Goal: Information Seeking & Learning: Learn about a topic

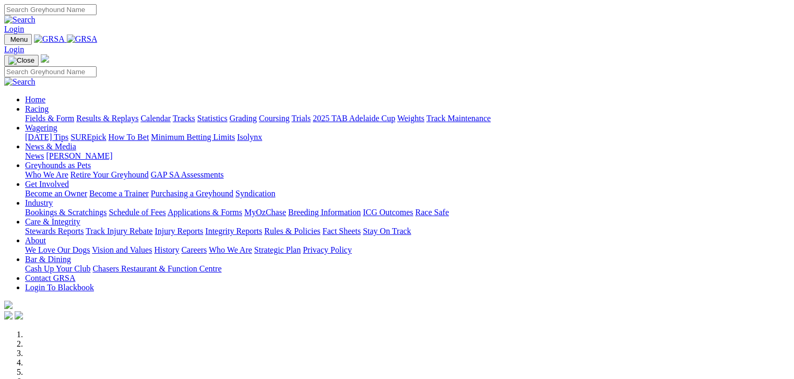
click at [50, 114] on link "Fields & Form" at bounding box center [49, 118] width 49 height 9
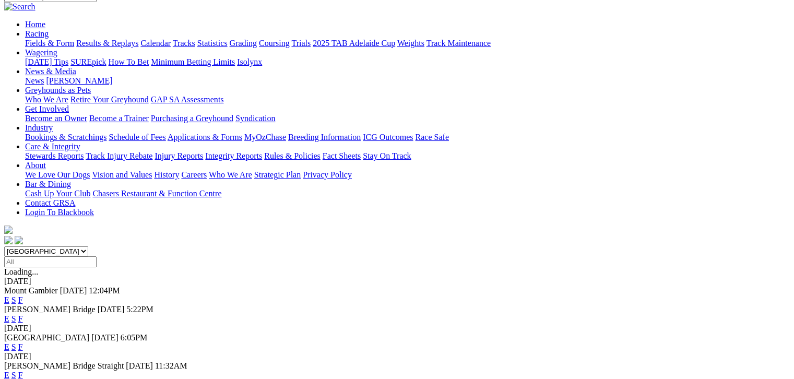
scroll to position [130, 0]
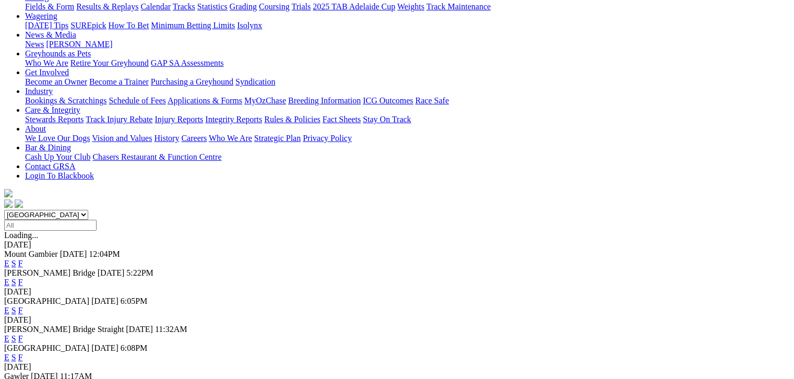
click at [23, 259] on link "F" at bounding box center [20, 263] width 5 height 9
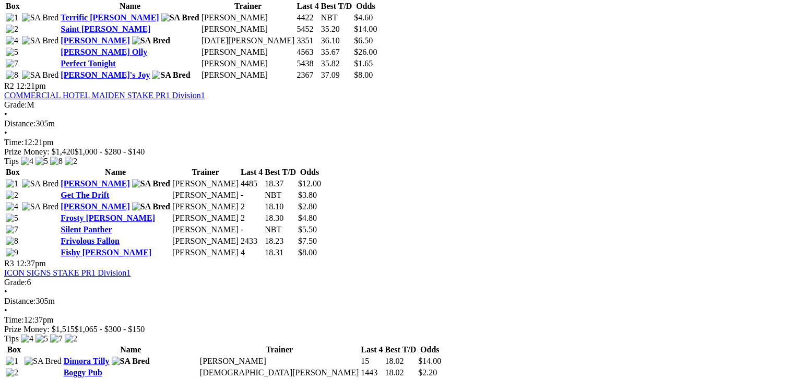
scroll to position [639, 0]
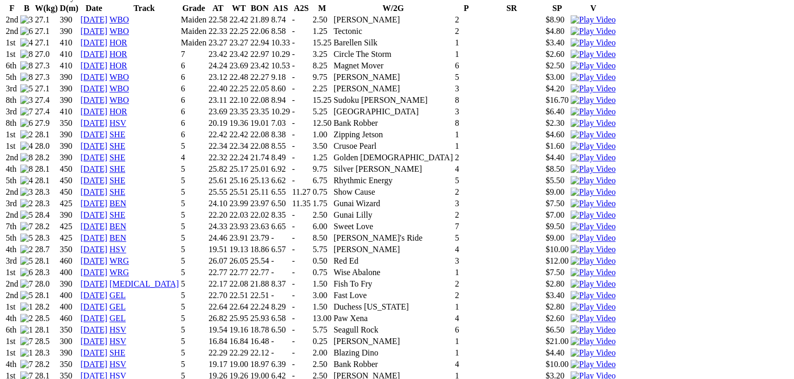
scroll to position [731, 0]
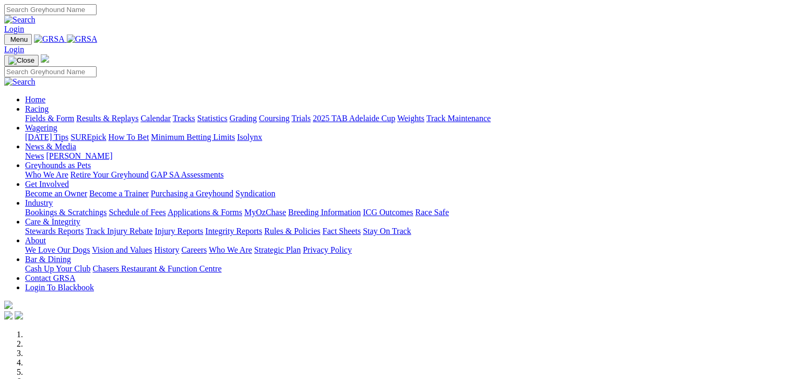
click at [49, 114] on link "Fields & Form" at bounding box center [49, 118] width 49 height 9
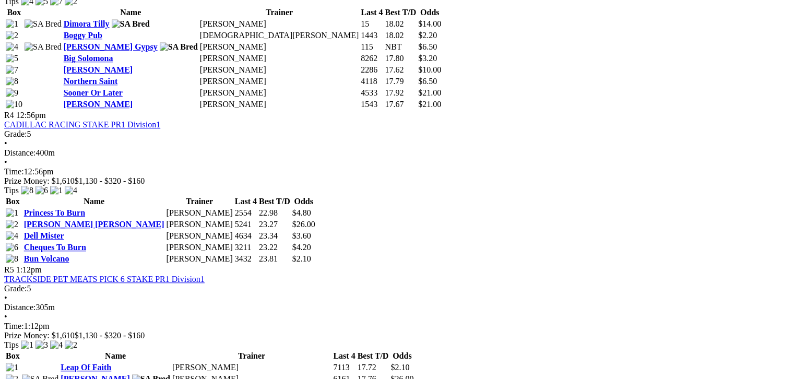
scroll to position [770, 0]
